Goal: Find contact information: Find contact information

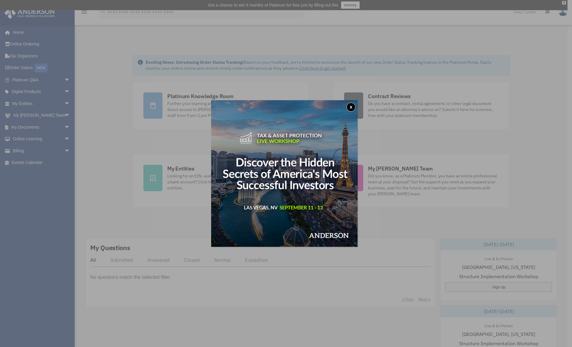
click at [354, 105] on button "x" at bounding box center [351, 106] width 9 height 9
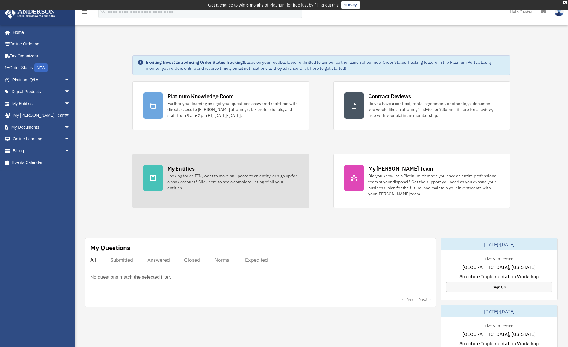
click at [158, 169] on div at bounding box center [152, 178] width 19 height 26
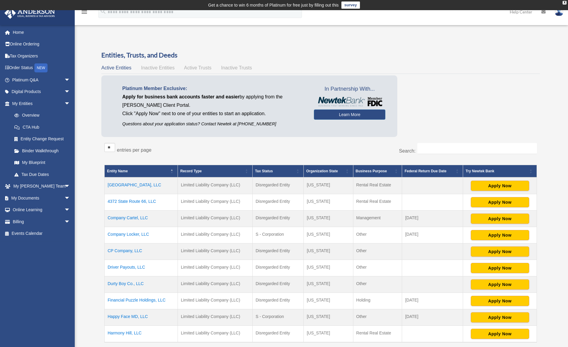
click at [157, 65] on span "Inactive Entities" at bounding box center [157, 67] width 33 height 5
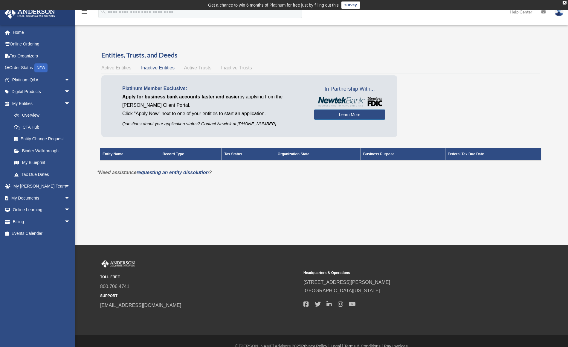
click at [124, 67] on span "Active Entities" at bounding box center [116, 67] width 30 height 5
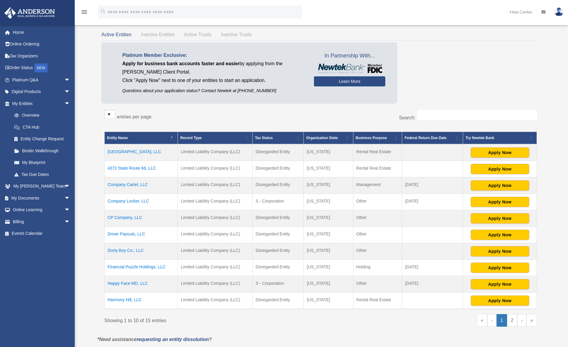
scroll to position [89, 0]
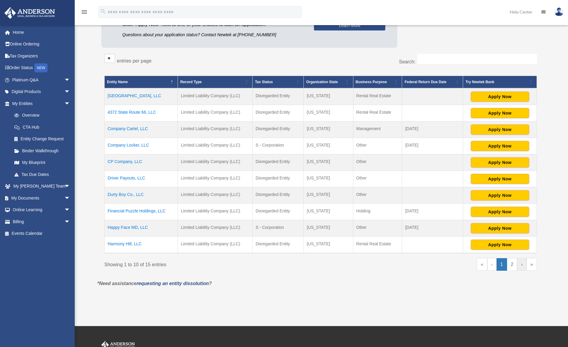
click at [522, 264] on link "›" at bounding box center [521, 264] width 9 height 13
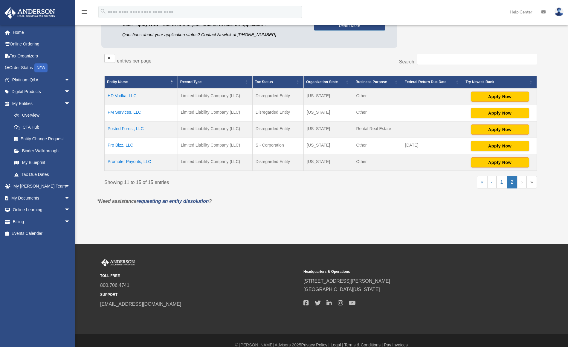
scroll to position [0, 0]
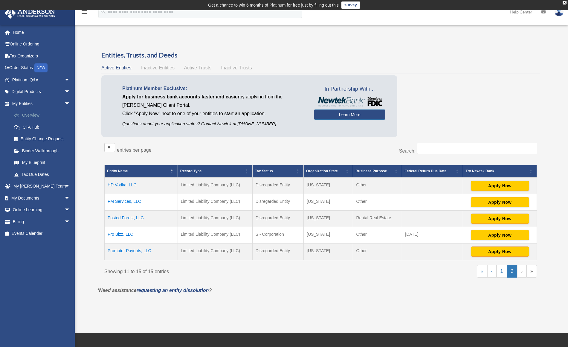
click at [32, 113] on link "Overview" at bounding box center [43, 115] width 71 height 12
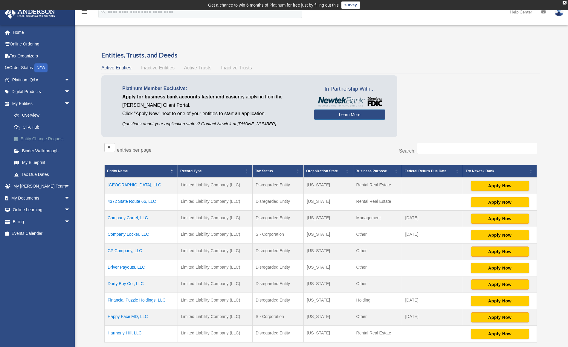
click at [33, 137] on link "Entity Change Request" at bounding box center [43, 139] width 71 height 12
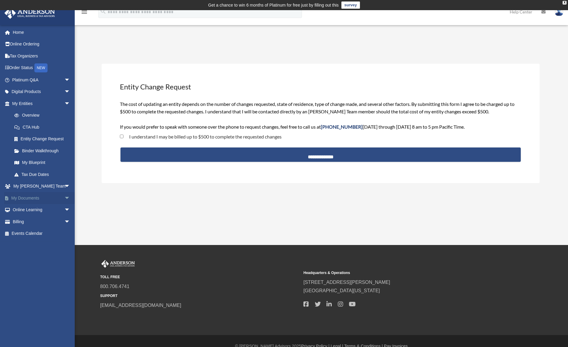
click at [30, 195] on link "My Documents arrow_drop_down" at bounding box center [41, 198] width 75 height 12
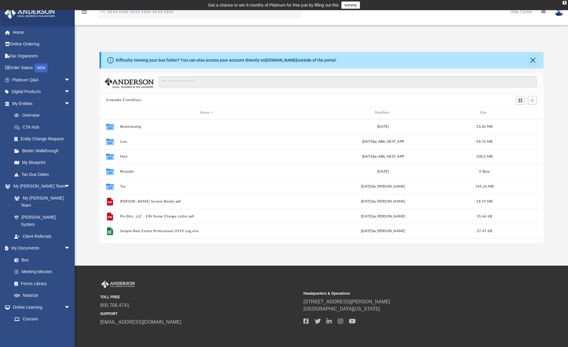
scroll to position [5, 5]
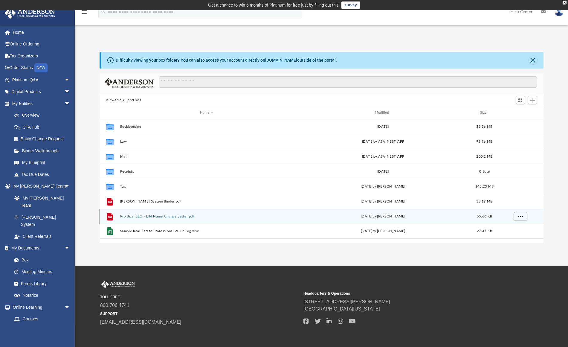
click at [184, 216] on button "Pro Bizz, LLC - EIN Name Change Letter.pdf" at bounding box center [207, 216] width 174 height 4
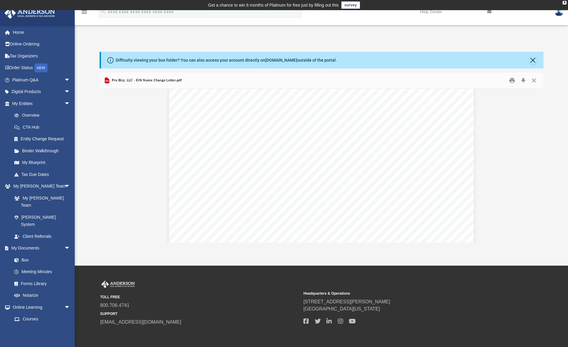
scroll to position [0, 0]
click at [109, 165] on button "Preview" at bounding box center [105, 165] width 13 height 17
click at [534, 81] on button "Close" at bounding box center [533, 80] width 11 height 9
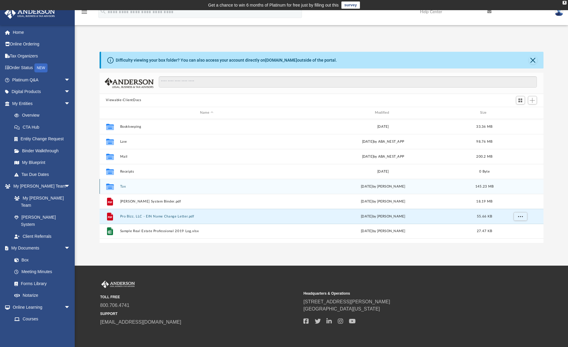
click at [125, 186] on button "Tax" at bounding box center [207, 186] width 174 height 4
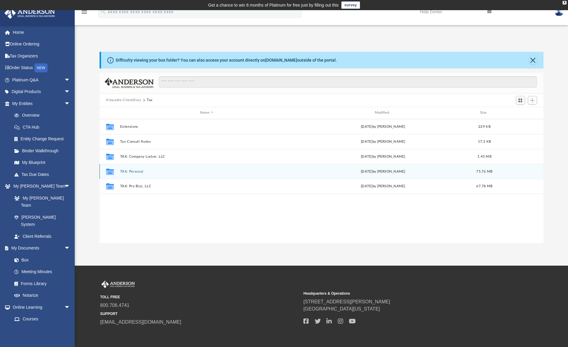
click at [140, 172] on button "TAX: Personal" at bounding box center [207, 171] width 174 height 4
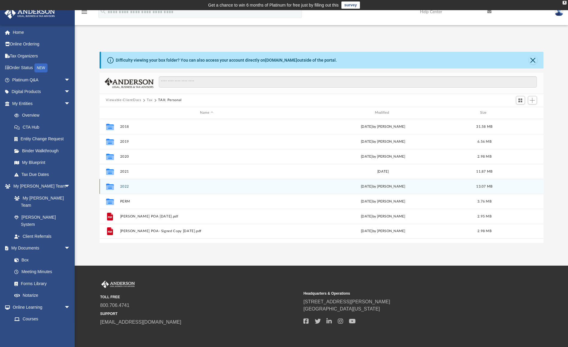
click at [125, 187] on button "2022" at bounding box center [207, 186] width 174 height 4
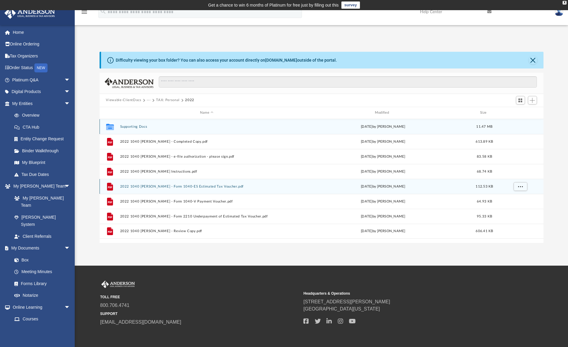
click at [125, 187] on button "2022 1040 McDivitt, Shaun - Form 1040-ES Estimated Tax Voucher.pdf" at bounding box center [207, 186] width 174 height 4
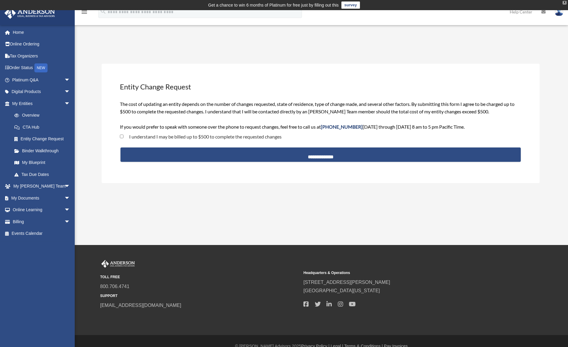
click at [564, 3] on div "X" at bounding box center [564, 3] width 4 height 4
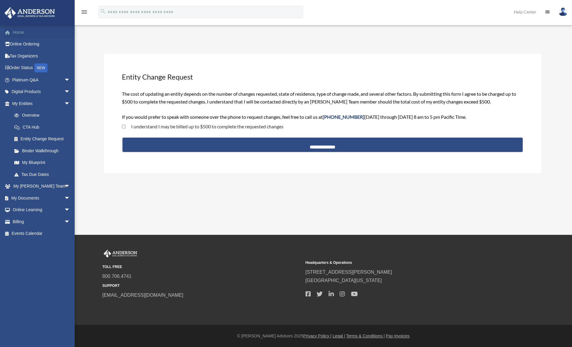
click at [19, 31] on link "Home" at bounding box center [41, 32] width 75 height 12
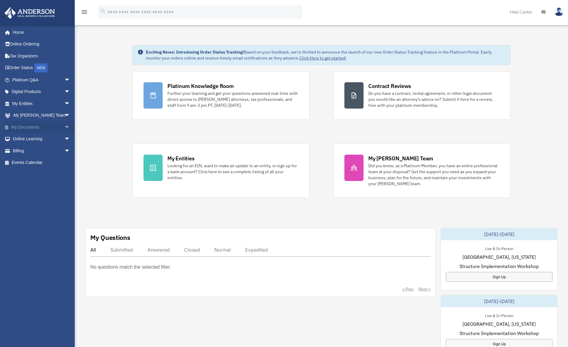
click at [47, 126] on link "My Documents arrow_drop_down" at bounding box center [41, 127] width 75 height 12
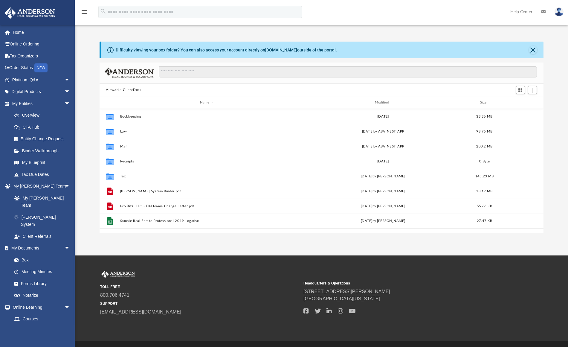
scroll to position [131, 439]
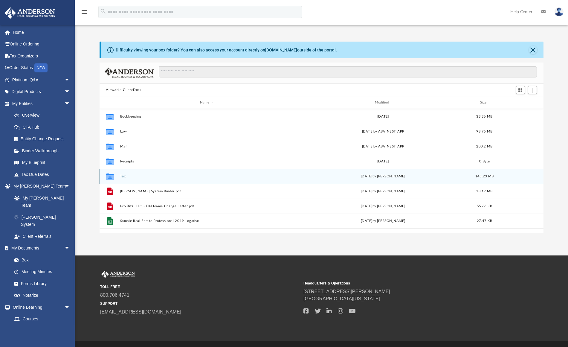
click at [125, 176] on button "Tax" at bounding box center [207, 176] width 174 height 4
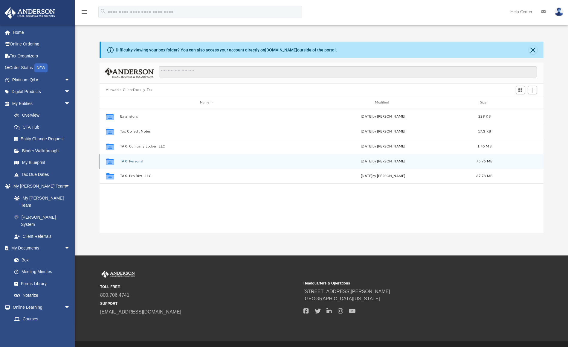
click at [141, 161] on button "TAX: Personal" at bounding box center [207, 161] width 174 height 4
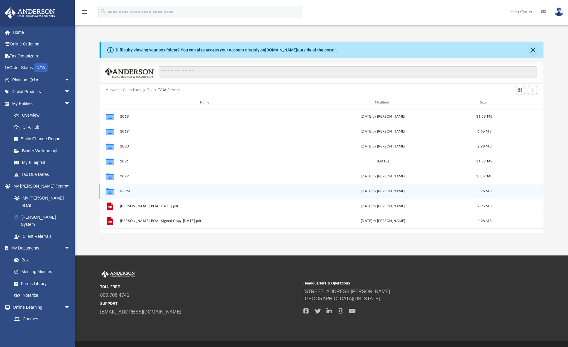
click at [124, 191] on button "PERM" at bounding box center [207, 191] width 174 height 4
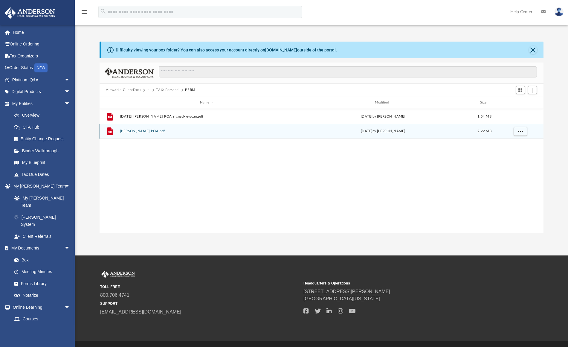
click at [138, 131] on button "McDivitt POA.pdf" at bounding box center [207, 131] width 174 height 4
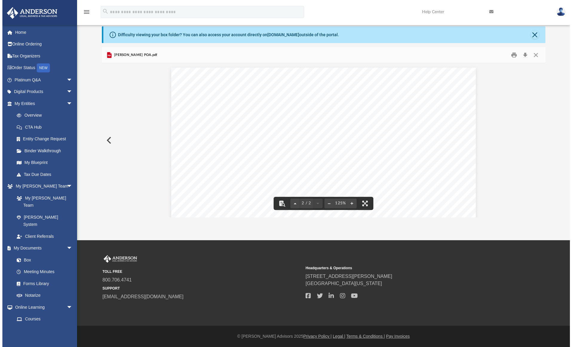
scroll to position [0, 0]
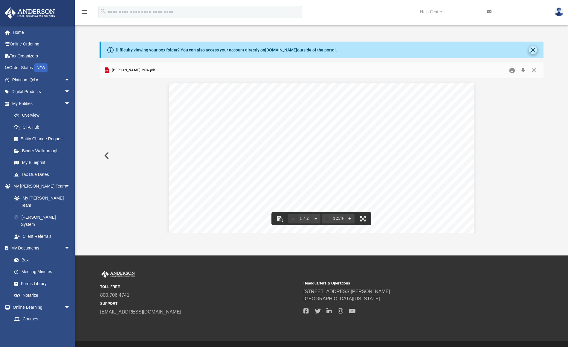
click at [534, 50] on button "Close" at bounding box center [532, 50] width 8 height 8
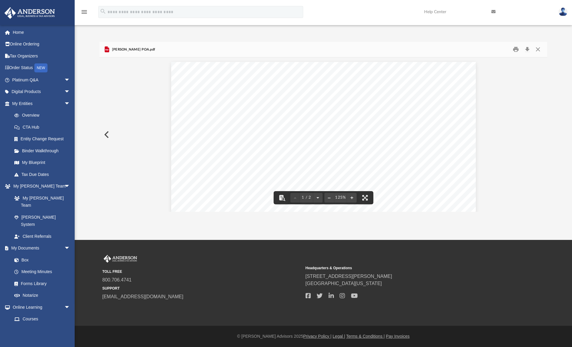
scroll to position [131, 443]
click at [537, 50] on button "Close" at bounding box center [537, 49] width 11 height 9
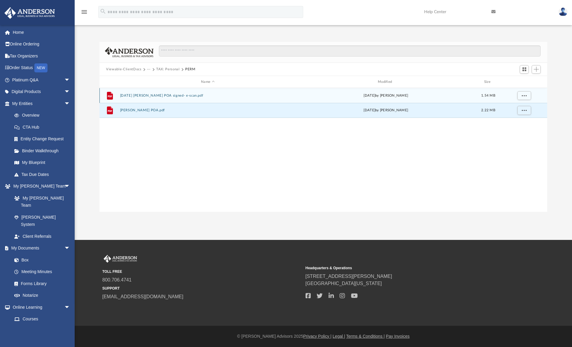
click at [173, 96] on button "2022-11-10 Mcdivitt POA signed- e-scan.pdf" at bounding box center [208, 96] width 176 height 4
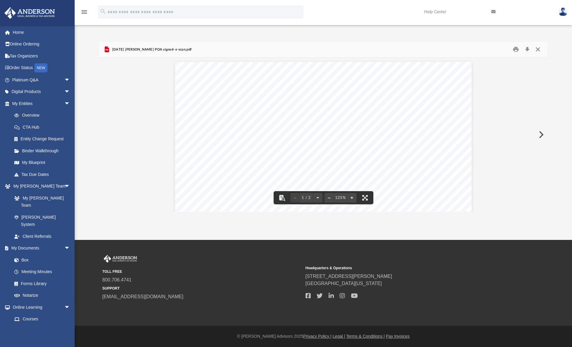
click at [539, 50] on button "Close" at bounding box center [537, 49] width 11 height 9
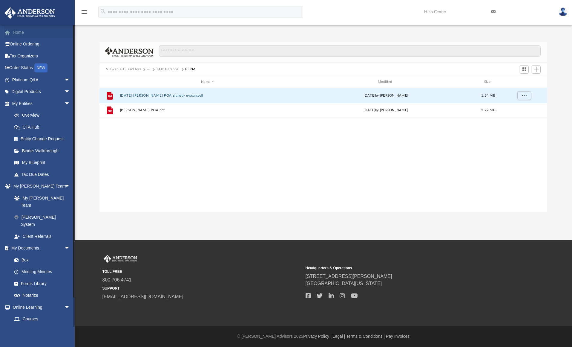
click at [17, 32] on link "Home" at bounding box center [41, 32] width 75 height 12
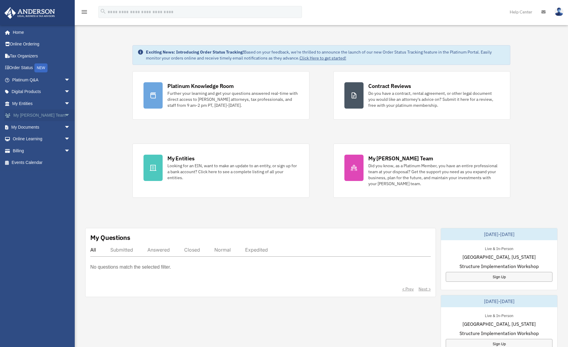
click at [64, 114] on span "arrow_drop_down" at bounding box center [70, 115] width 12 height 12
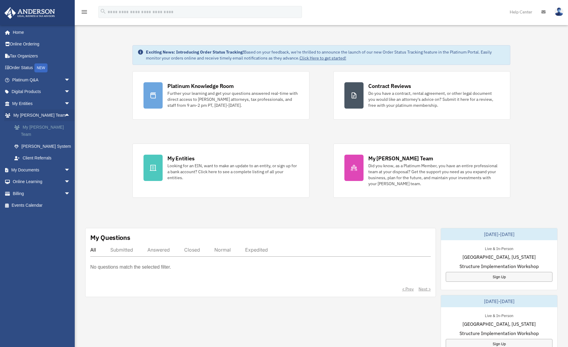
click at [50, 124] on link "My [PERSON_NAME] Team" at bounding box center [43, 130] width 71 height 19
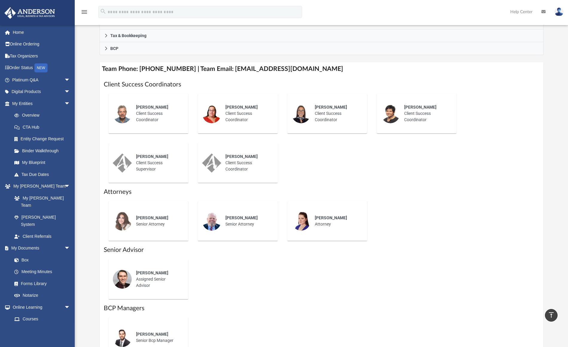
scroll to position [167, 0]
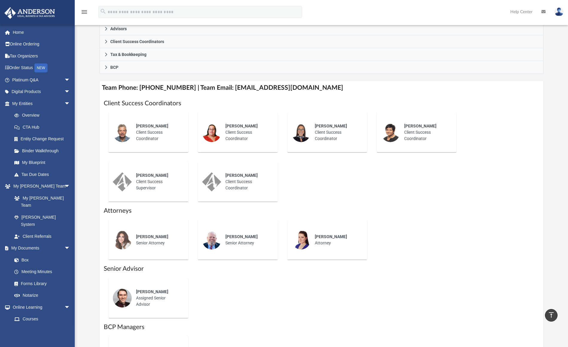
click at [212, 131] on img at bounding box center [211, 132] width 19 height 19
click at [232, 126] on span "[PERSON_NAME]" at bounding box center [241, 125] width 32 height 5
click at [238, 133] on div "[PERSON_NAME] Client Success Coordinator" at bounding box center [247, 132] width 52 height 27
click at [240, 140] on div "[PERSON_NAME] Client Success Coordinator" at bounding box center [247, 132] width 52 height 27
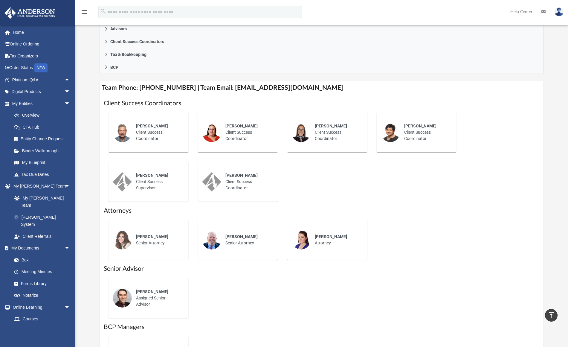
click at [223, 132] on div "[PERSON_NAME] Client Success Coordinator" at bounding box center [247, 132] width 52 height 27
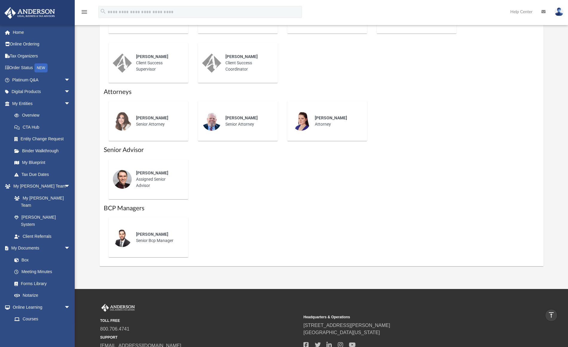
scroll to position [0, 0]
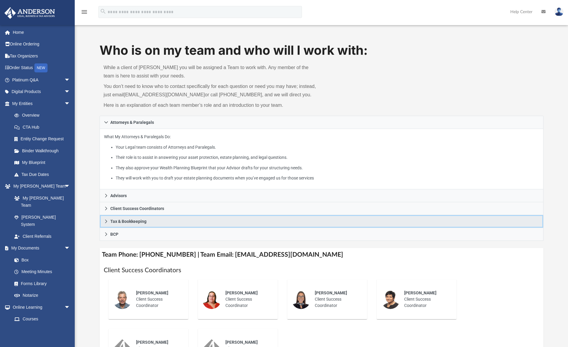
click at [140, 219] on span "Tax & Bookkeeping" at bounding box center [128, 221] width 36 height 4
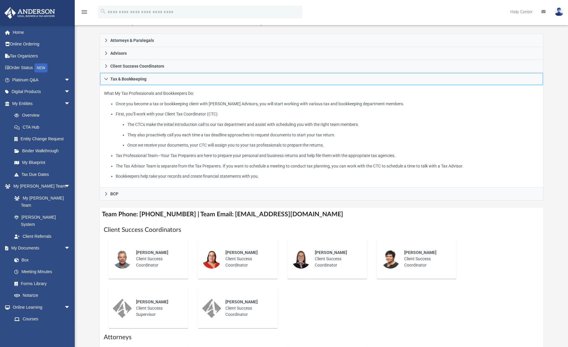
scroll to position [95, 0]
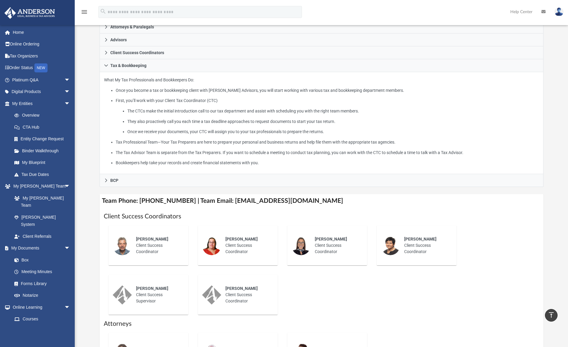
click at [232, 246] on div "[PERSON_NAME] Client Success Coordinator" at bounding box center [247, 245] width 52 height 27
click at [214, 244] on img at bounding box center [211, 245] width 19 height 19
click at [304, 245] on img at bounding box center [300, 245] width 19 height 19
drag, startPoint x: 313, startPoint y: 200, endPoint x: 223, endPoint y: 202, distance: 90.8
click at [223, 202] on h4 "Team Phone: [PHONE_NUMBER] | Team Email: [EMAIL_ADDRESS][DOMAIN_NAME]" at bounding box center [321, 200] width 444 height 13
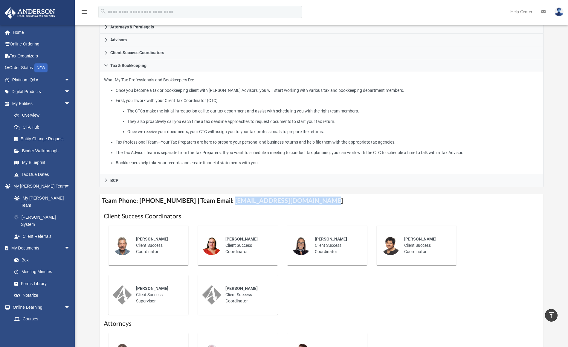
copy h4 "[EMAIL_ADDRESS][DOMAIN_NAME]"
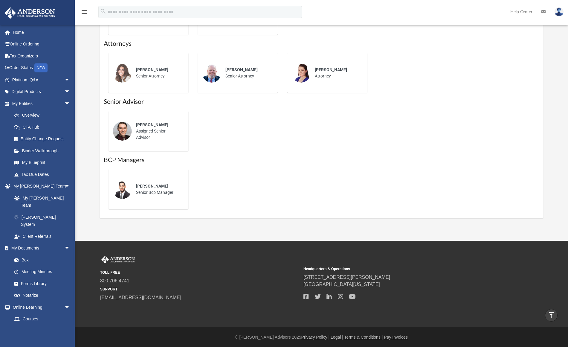
scroll to position [0, 0]
